Goal: Check status

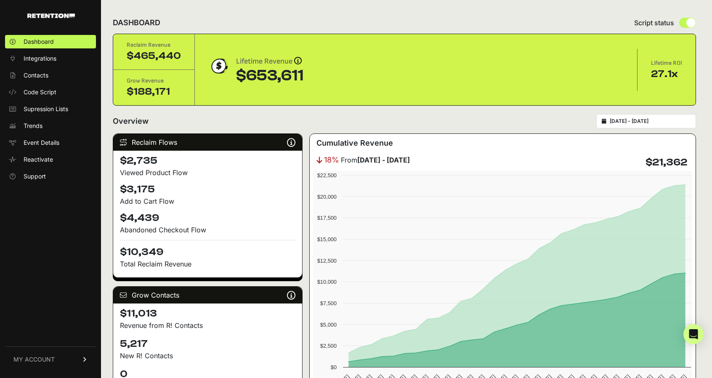
type input "[DATE]"
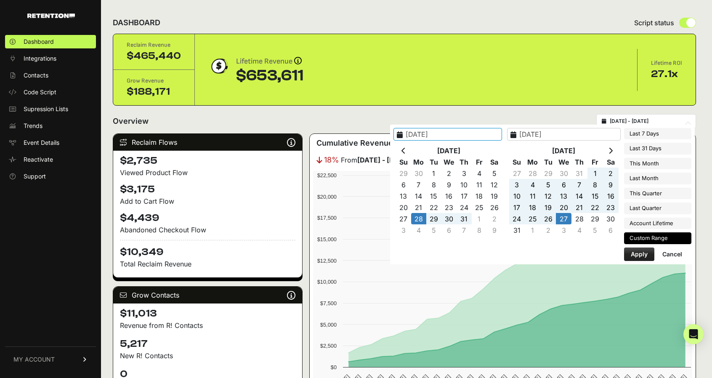
click at [645, 118] on input "[DATE] - [DATE]" at bounding box center [650, 121] width 81 height 7
type input "[DATE]"
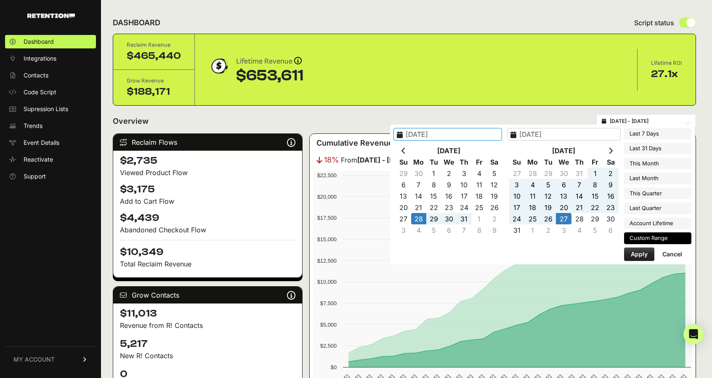
type input "[DATE]"
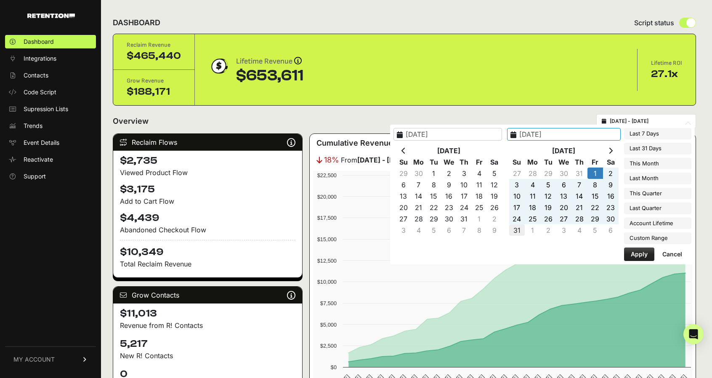
type input "[DATE]"
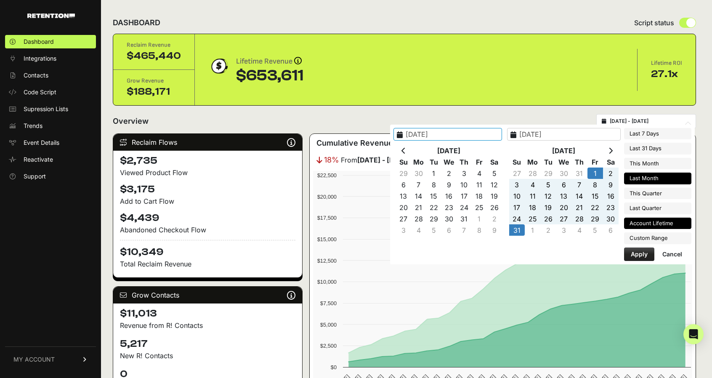
type input "[DATE]"
click at [629, 249] on button "Apply" at bounding box center [639, 253] width 30 height 13
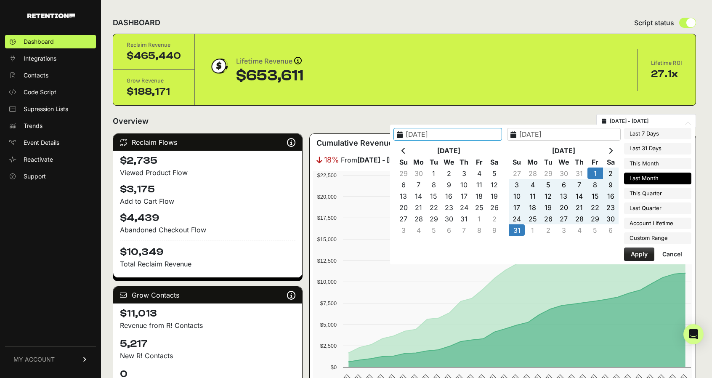
type input "[DATE] - [DATE]"
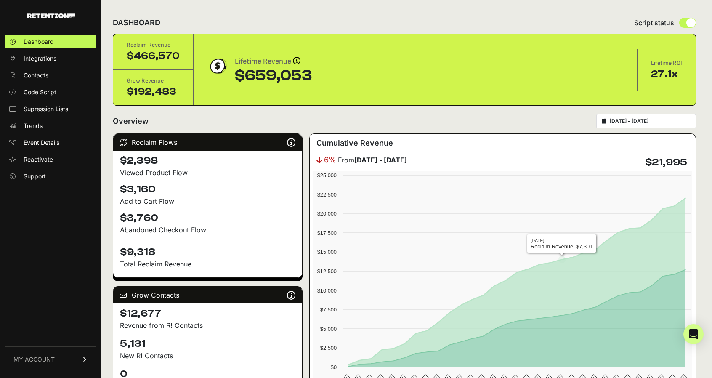
scroll to position [3, 0]
